Goal: Information Seeking & Learning: Find specific fact

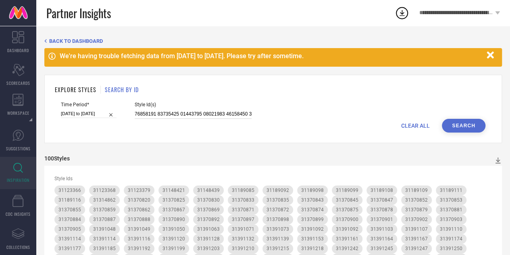
click at [215, 114] on input at bounding box center [193, 113] width 117 height 9
paste input "23588680 27506852 12956244 30603205 27161746 31391349 16618360 29431378 3139142…"
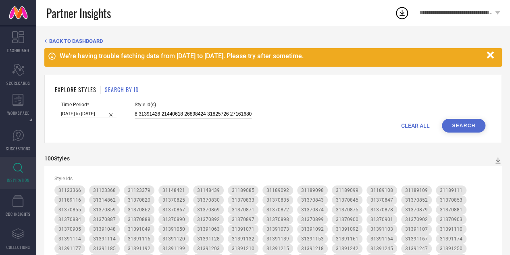
type input "23588680 27506852 12956244 30603205 27161746 31391349 16618360 29431378 3139142…"
click at [474, 121] on button "Search" at bounding box center [464, 126] width 44 height 14
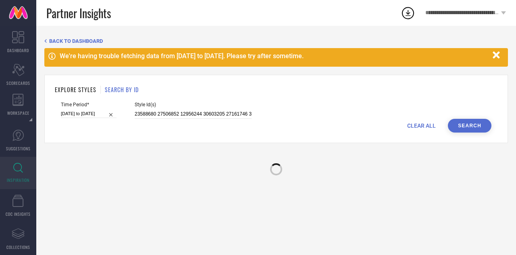
click at [499, 54] on icon "button" at bounding box center [497, 55] width 10 height 10
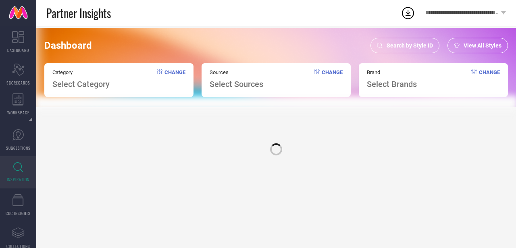
click at [422, 46] on span "Search by Style ID" at bounding box center [410, 45] width 46 height 6
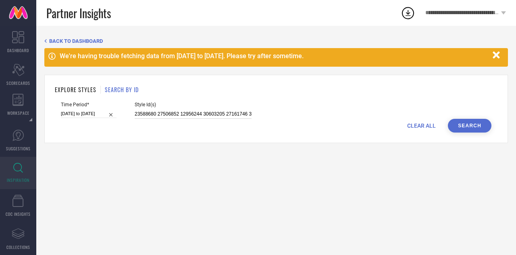
click at [214, 111] on input "23588680 27506852 12956244 30603205 27161746 31391349 16618360 29431378 3139142…" at bounding box center [193, 113] width 117 height 9
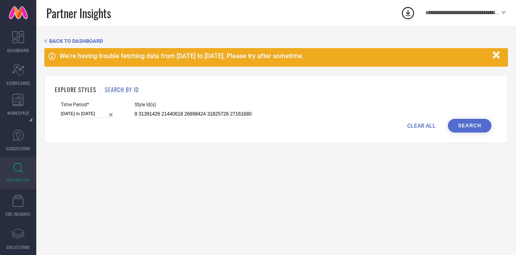
click at [467, 124] on button "Search" at bounding box center [470, 126] width 44 height 14
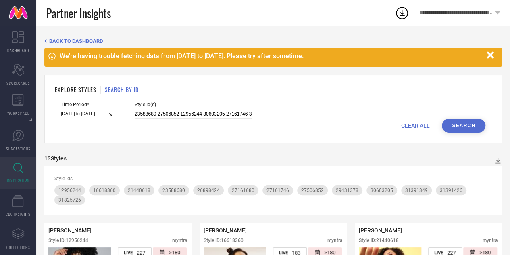
scroll to position [77, 0]
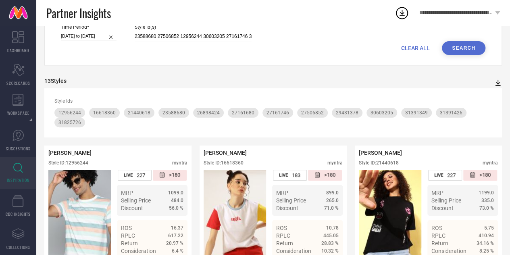
click at [498, 86] on icon at bounding box center [498, 83] width 5 height 6
click at [490, 104] on li "CSV" at bounding box center [489, 108] width 21 height 12
